Goal: Find specific page/section: Find specific page/section

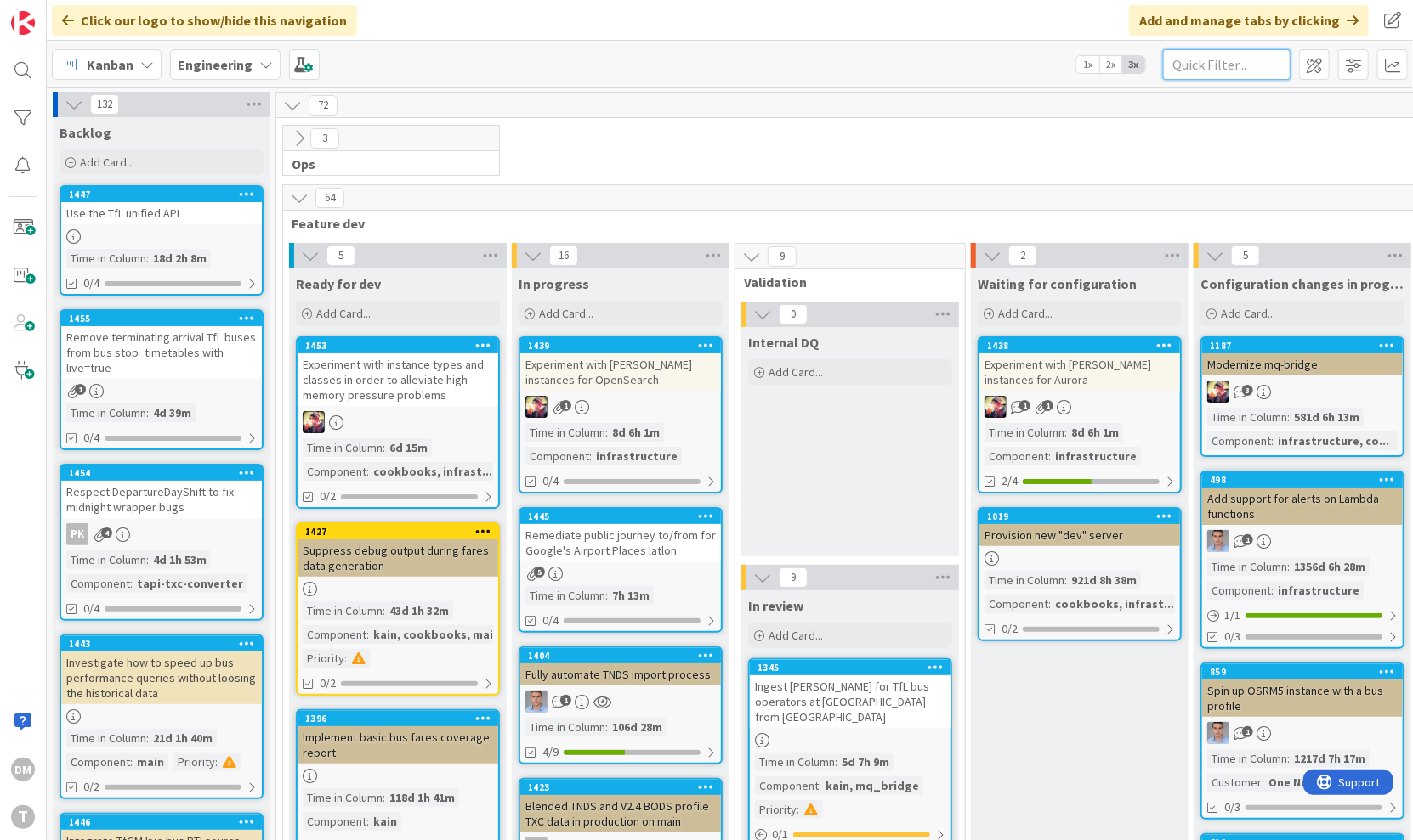
click at [1218, 69] on input "text" at bounding box center [1226, 65] width 127 height 31
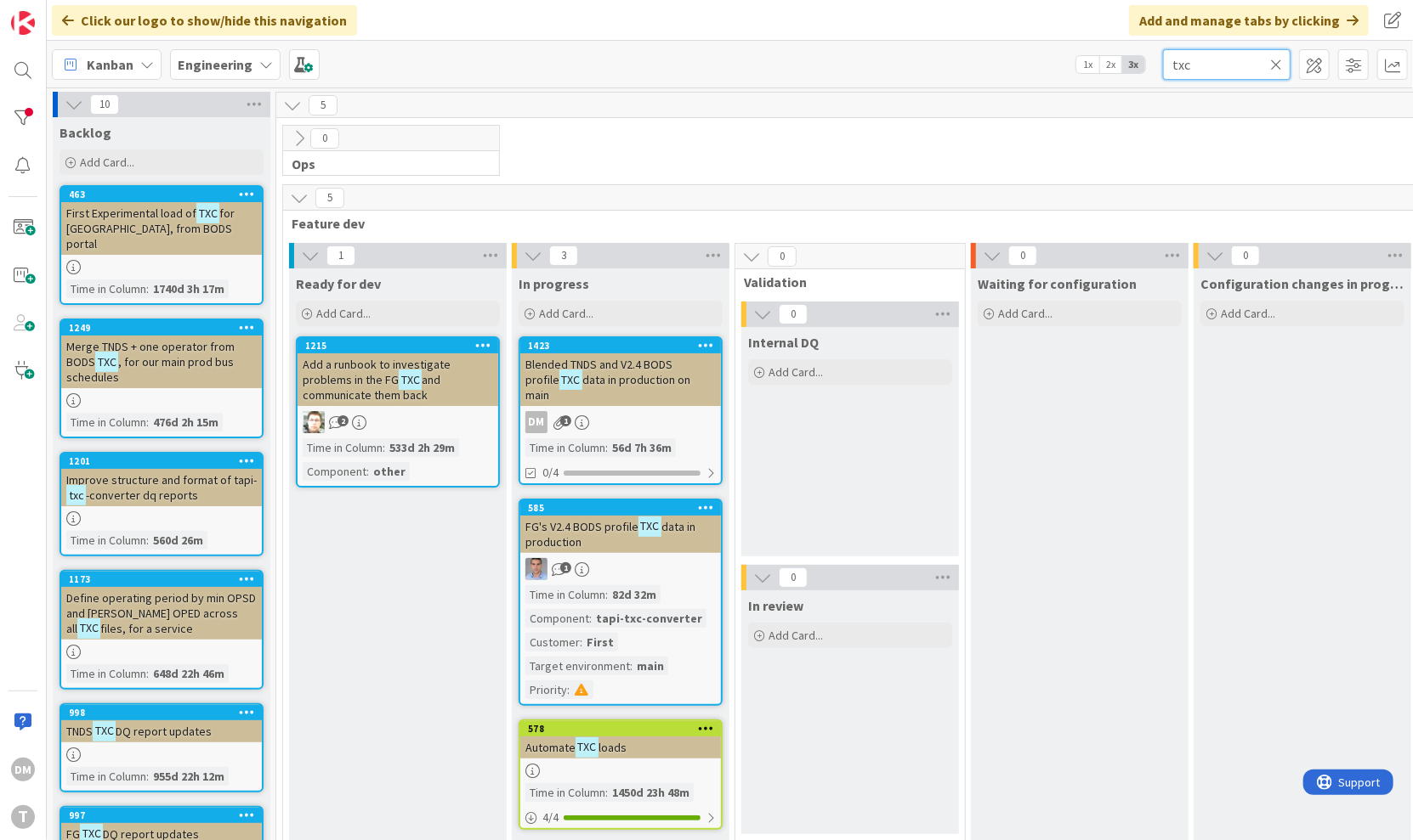
type input "txc"
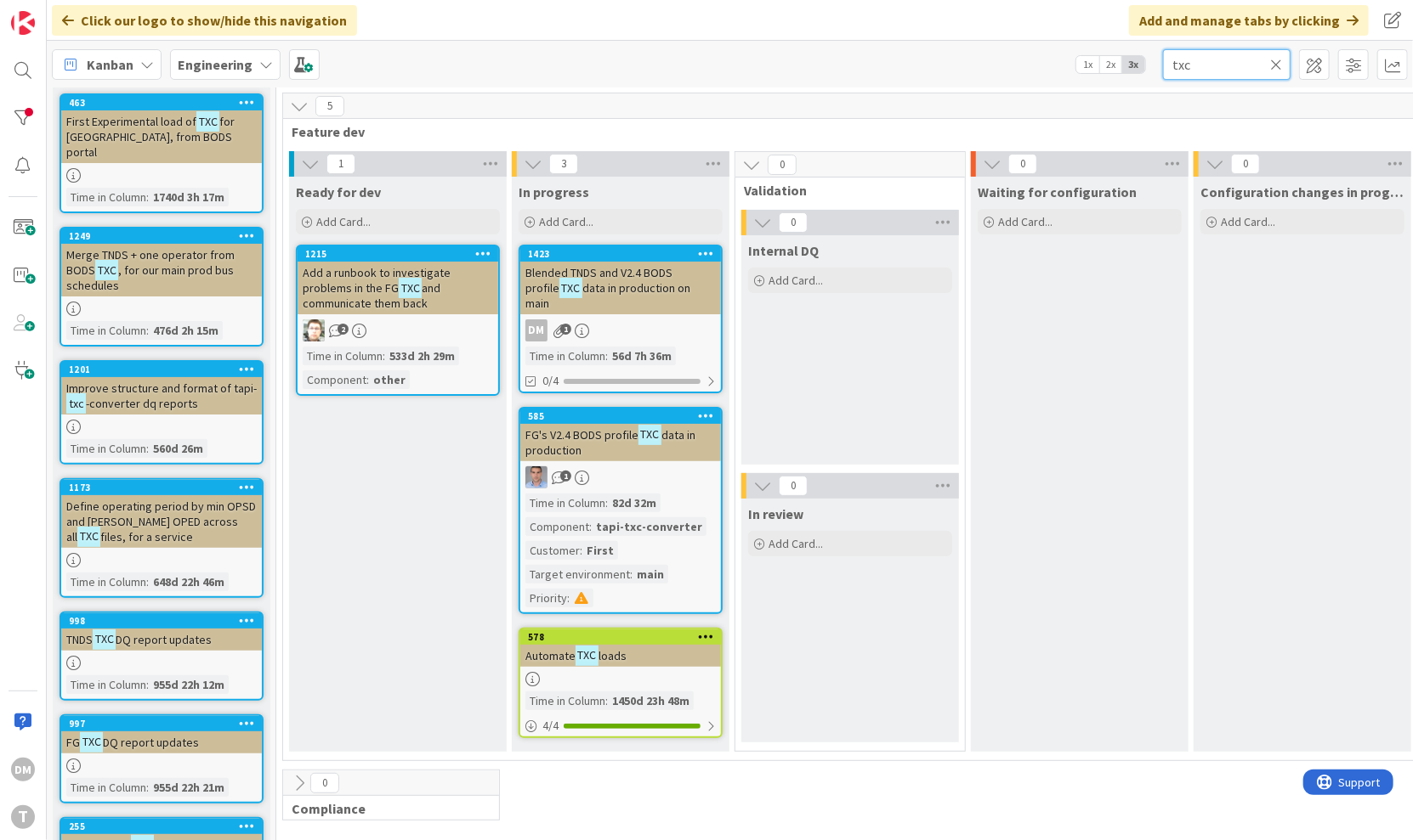
scroll to position [95, 0]
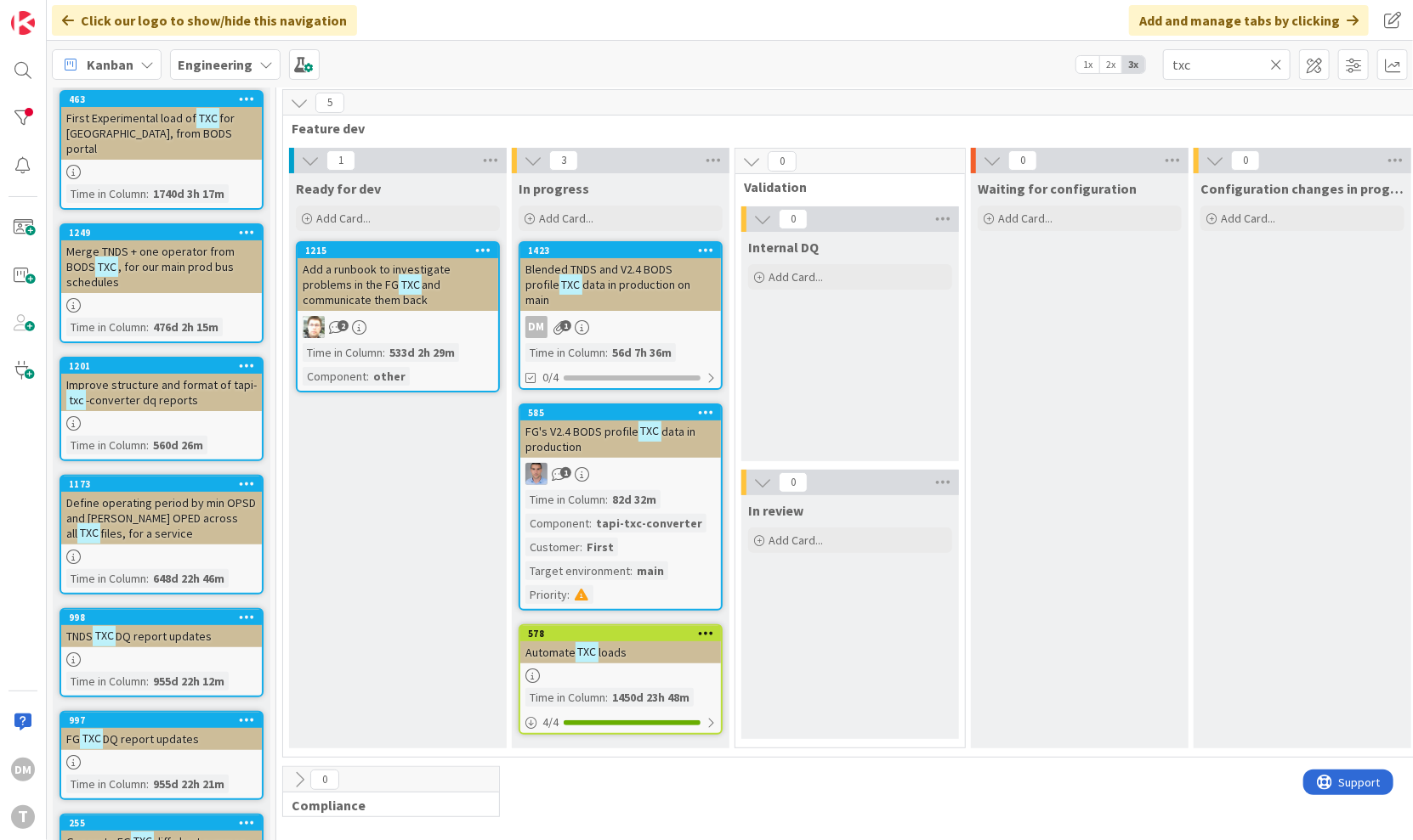
click at [640, 642] on div "Automate TXC loads" at bounding box center [619, 652] width 200 height 22
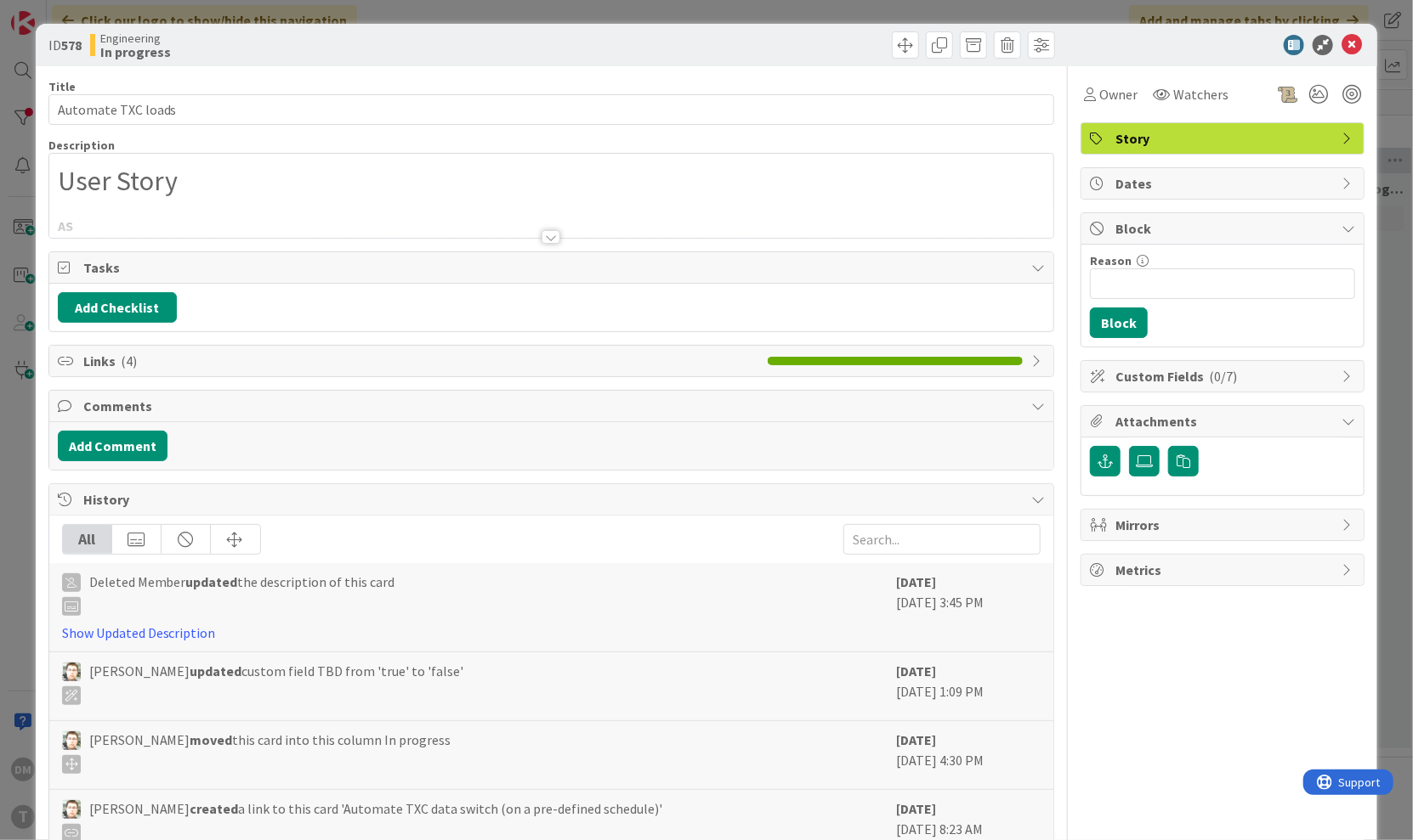
click at [552, 241] on div at bounding box center [550, 237] width 19 height 13
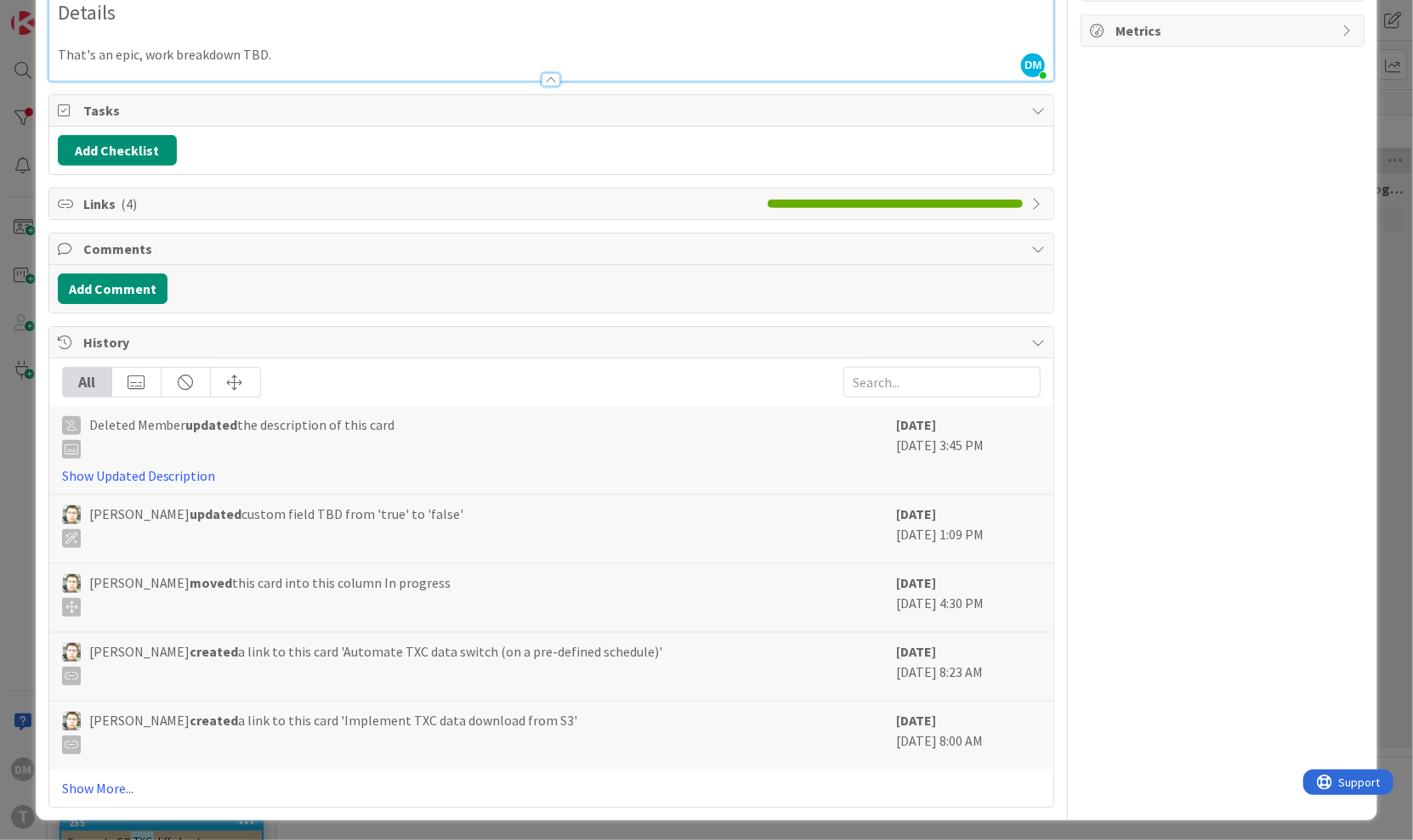
scroll to position [539, 0]
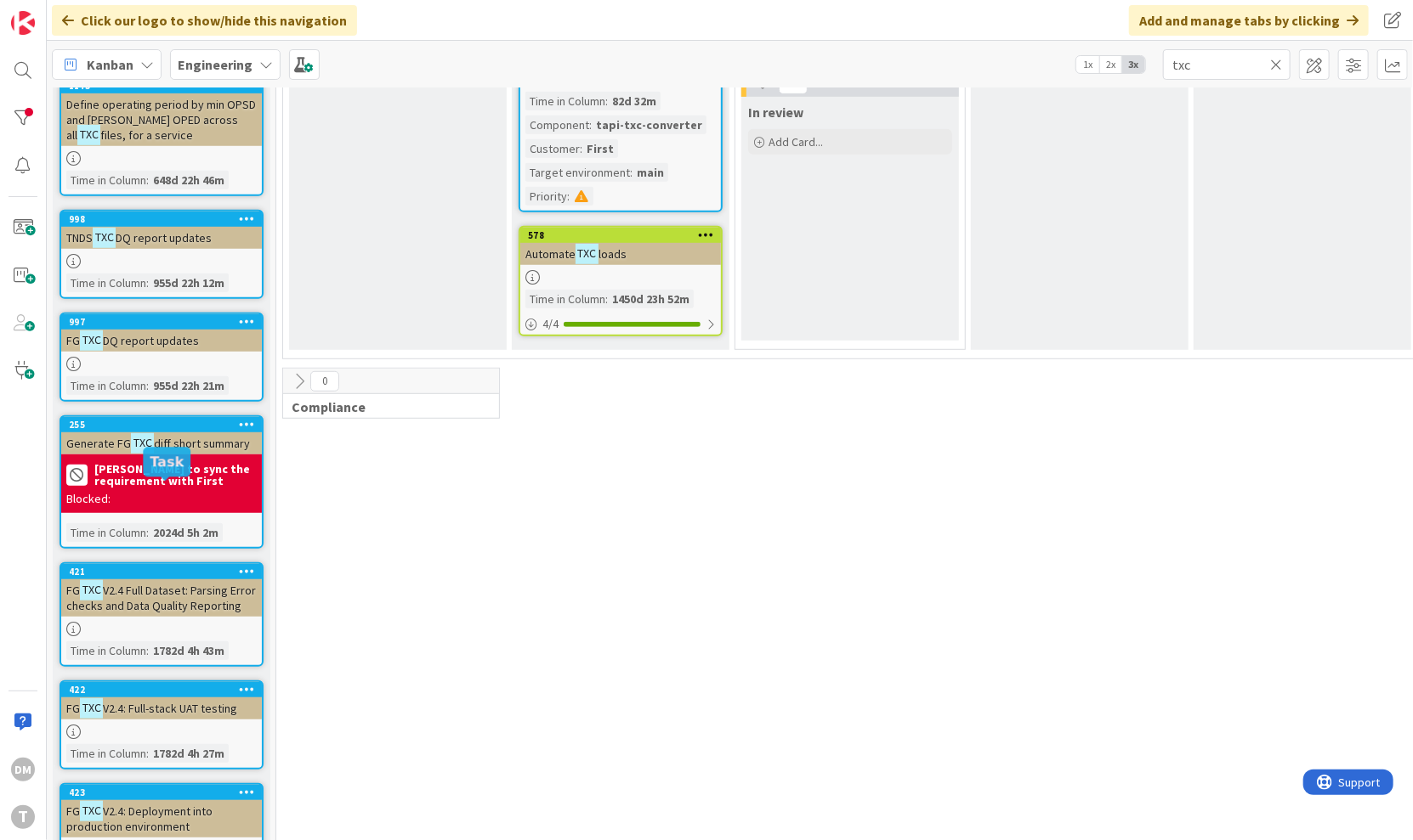
scroll to position [563, 0]
